Goal: Task Accomplishment & Management: Manage account settings

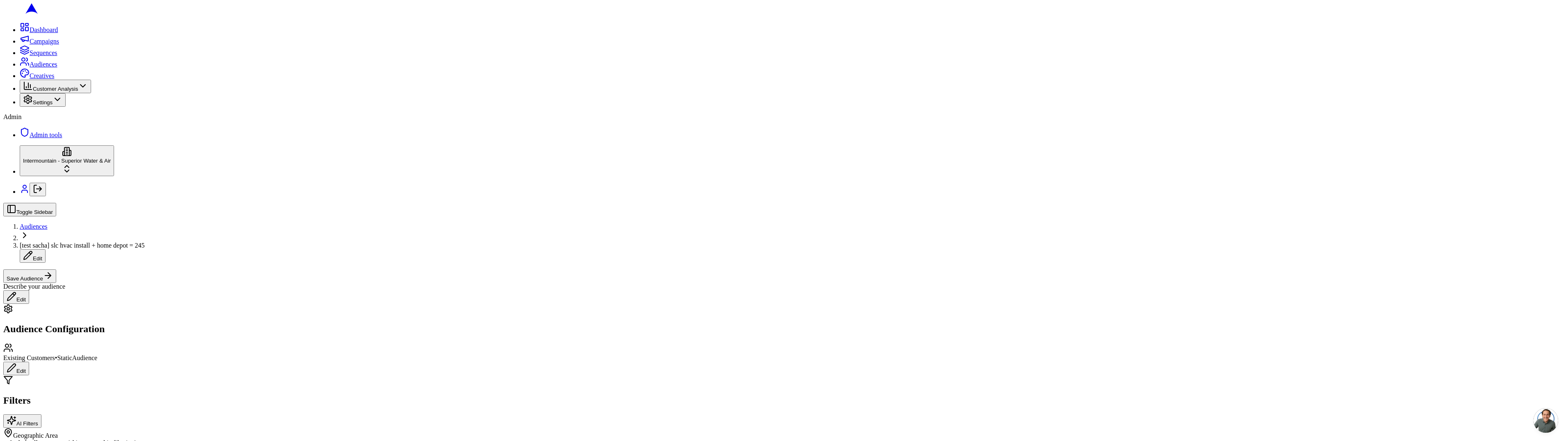
scroll to position [242, 0]
type input "10"
click at [130, 253] on div "Replacement Opportunity (10+)" at bounding box center [96, 247] width 114 height 12
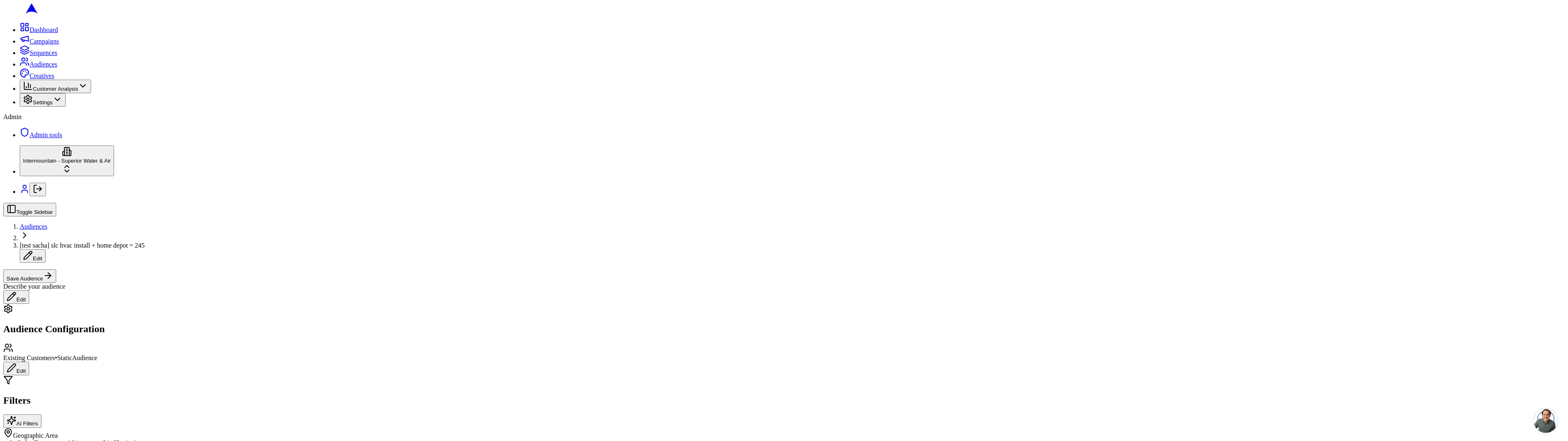
type input "10"
click at [150, 261] on div "Replacement Opportunity +10 (HVAC)" at bounding box center [96, 255] width 114 height 12
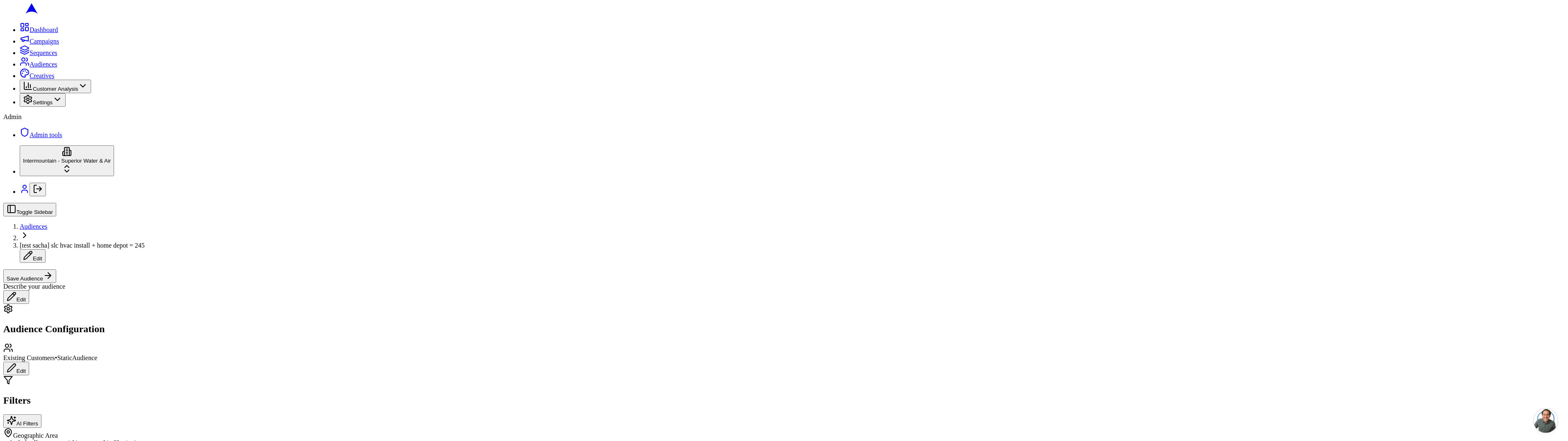
click at [145, 242] on span "[test sacha] slc hvac install + home depot = 245" at bounding box center [82, 245] width 125 height 7
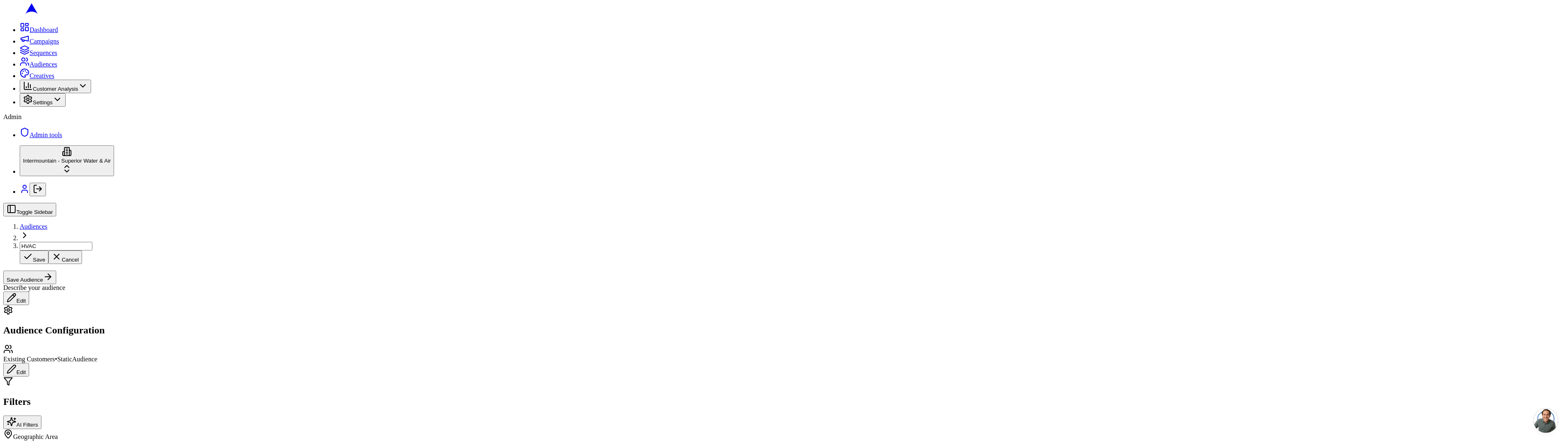
type input "HVAC"
click at [1413, 203] on div "Toggle Sidebar Audiences HVAC Edit Save Audience" at bounding box center [783, 242] width 1561 height 80
click at [37, 242] on span "HVAC" at bounding box center [28, 245] width 18 height 7
type input "H"
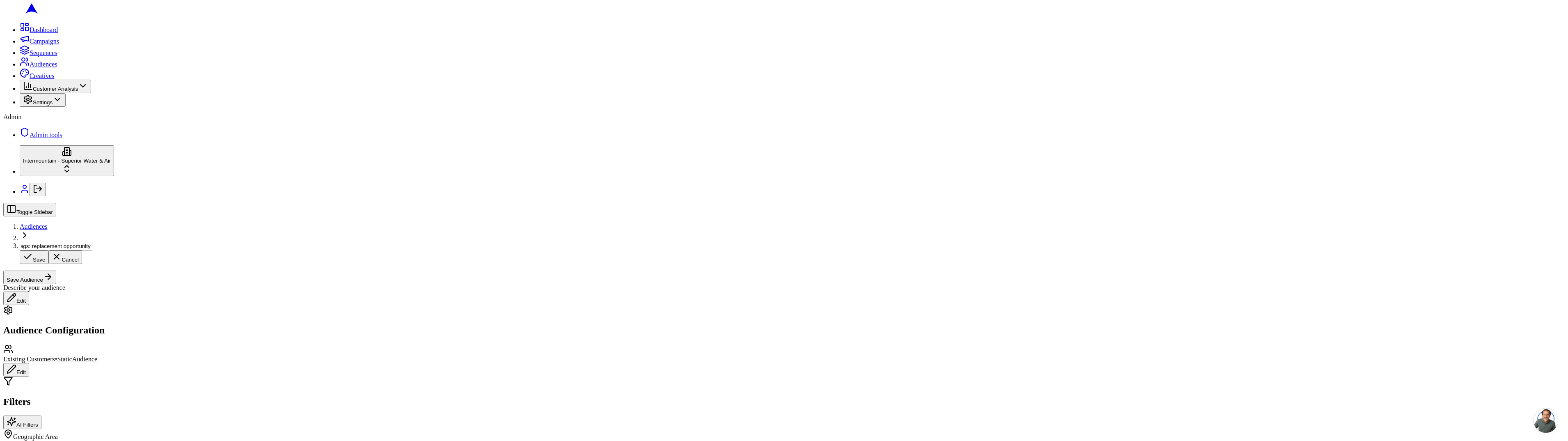
type input "2 tags: replacement opportunity"
